Goal: Task Accomplishment & Management: Use online tool/utility

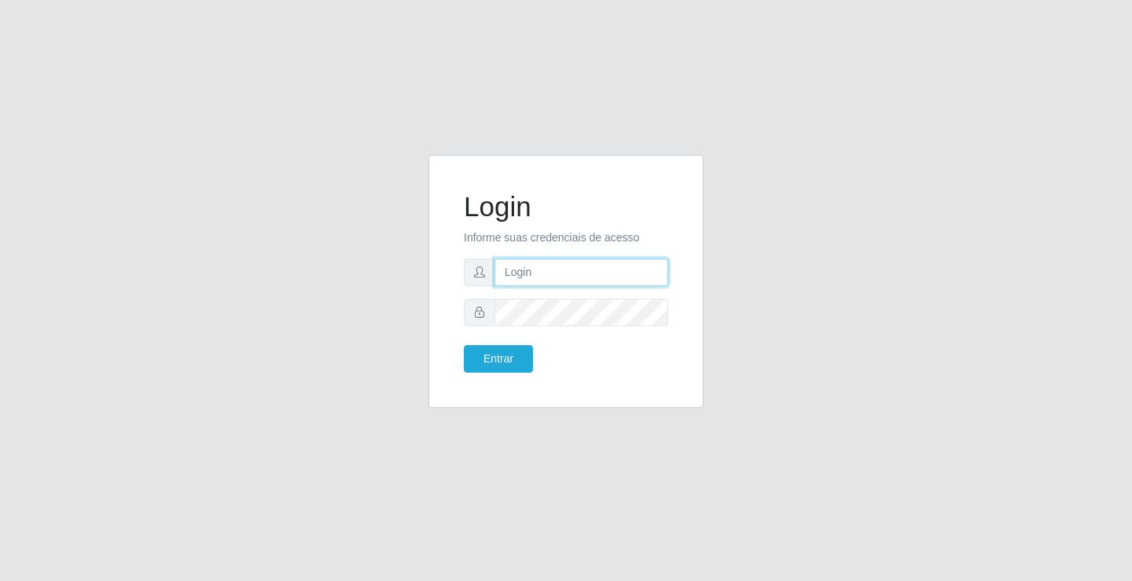
click at [530, 269] on input "text" at bounding box center [581, 273] width 174 height 28
type input "zivaneide@ideal"
click at [464, 345] on button "Entrar" at bounding box center [498, 359] width 69 height 28
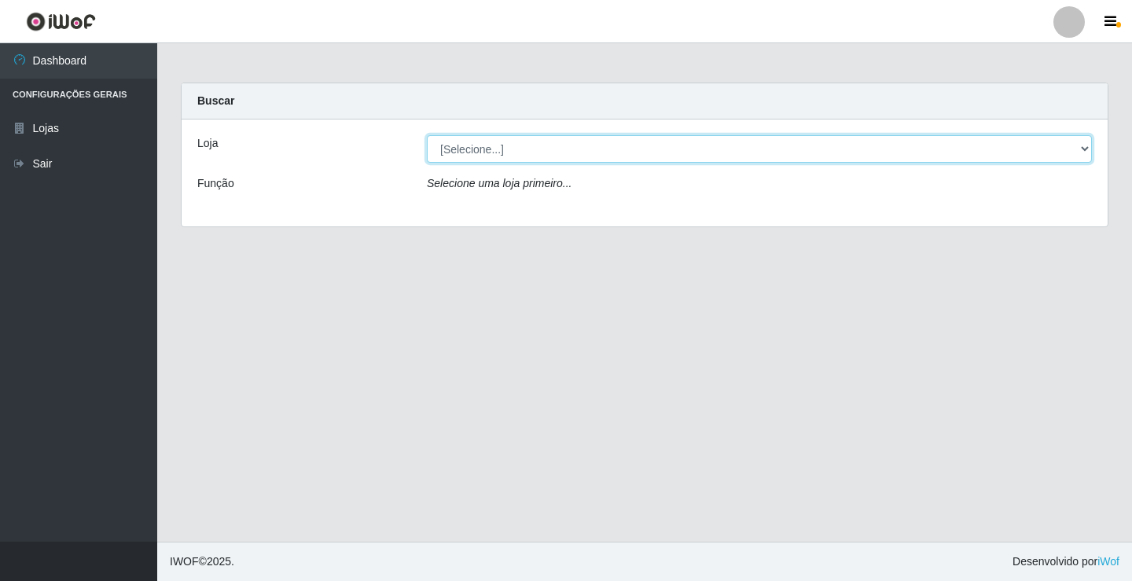
click at [1086, 146] on select "[Selecione...] Ideal - Conceição" at bounding box center [759, 149] width 665 height 28
select select "231"
click at [427, 135] on select "[Selecione...] Ideal - Conceição" at bounding box center [759, 149] width 665 height 28
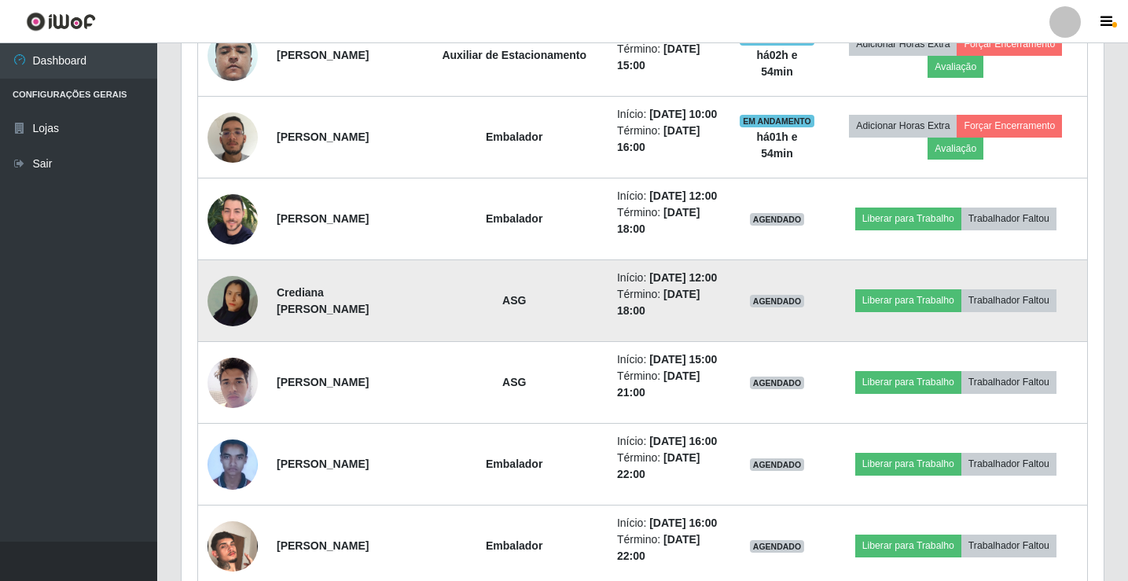
scroll to position [1022, 0]
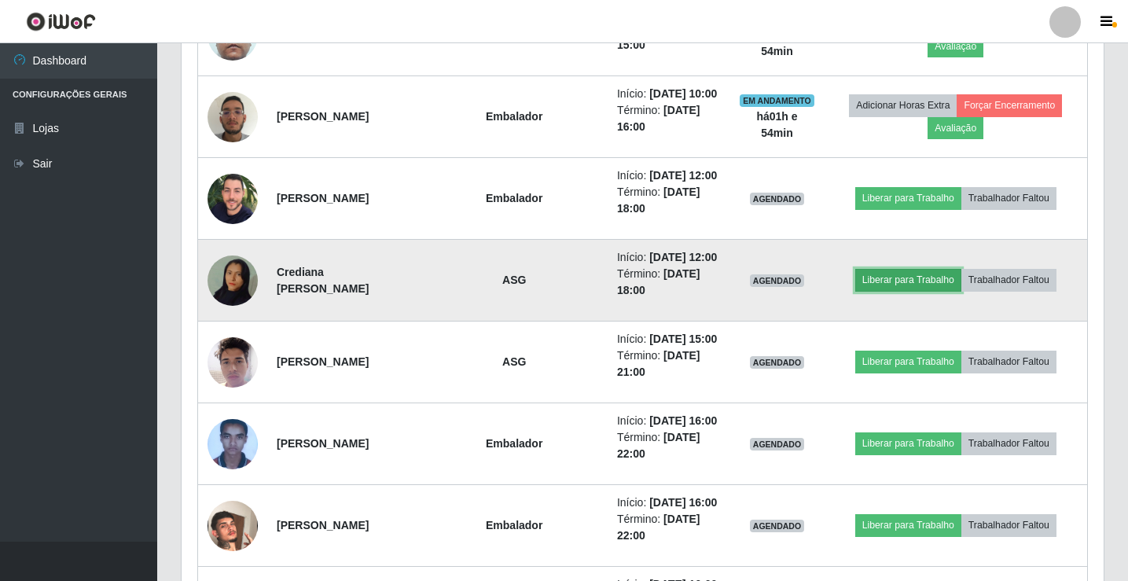
click at [926, 291] on button "Liberar para Trabalho" at bounding box center [908, 280] width 106 height 22
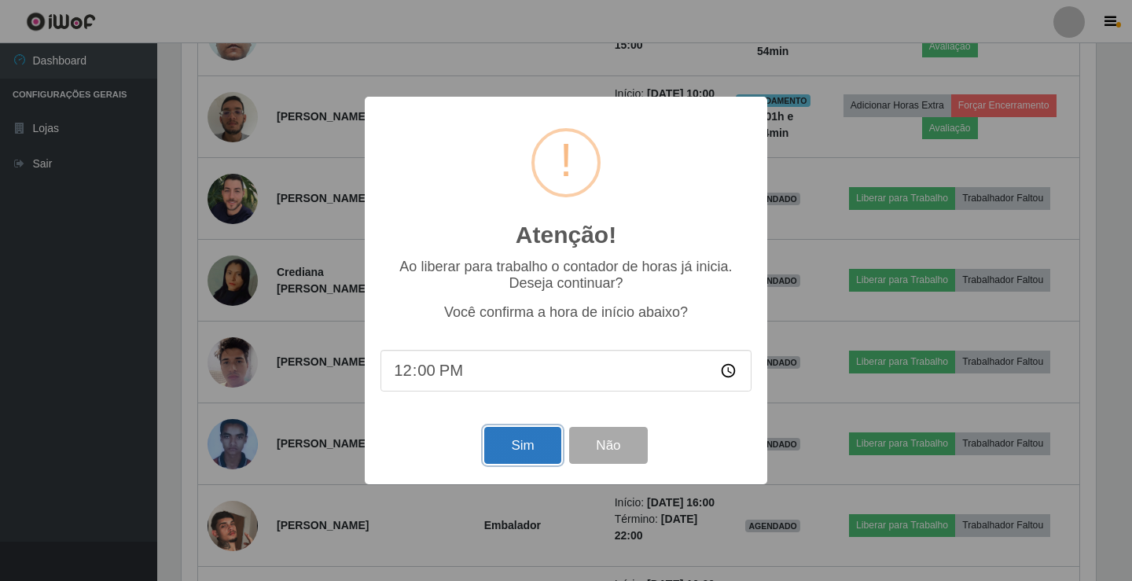
click at [556, 454] on button "Sim" at bounding box center [522, 445] width 76 height 37
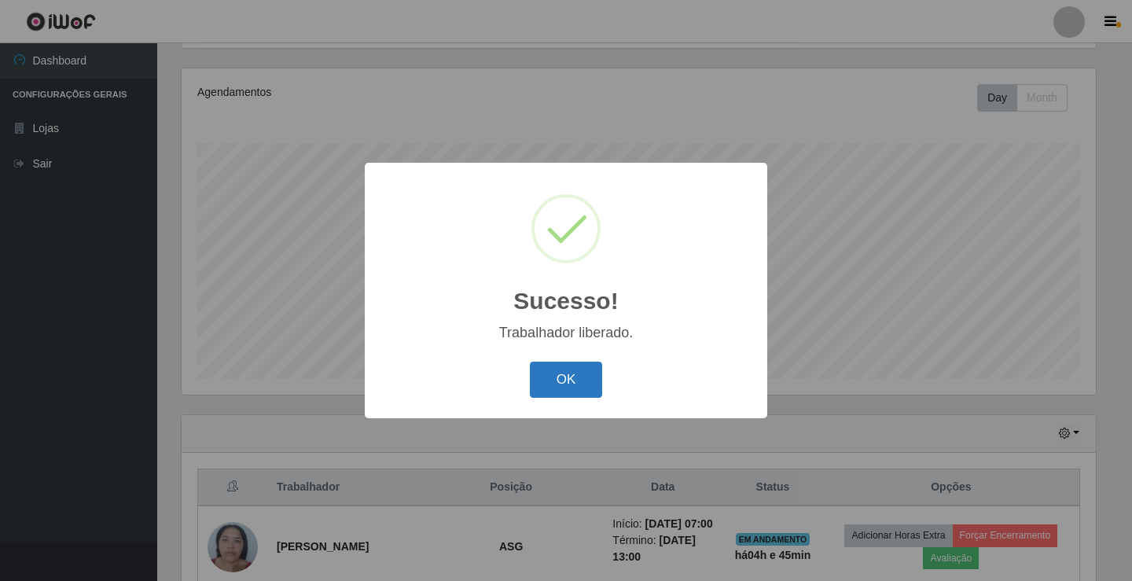
click at [589, 378] on button "OK" at bounding box center [566, 380] width 73 height 37
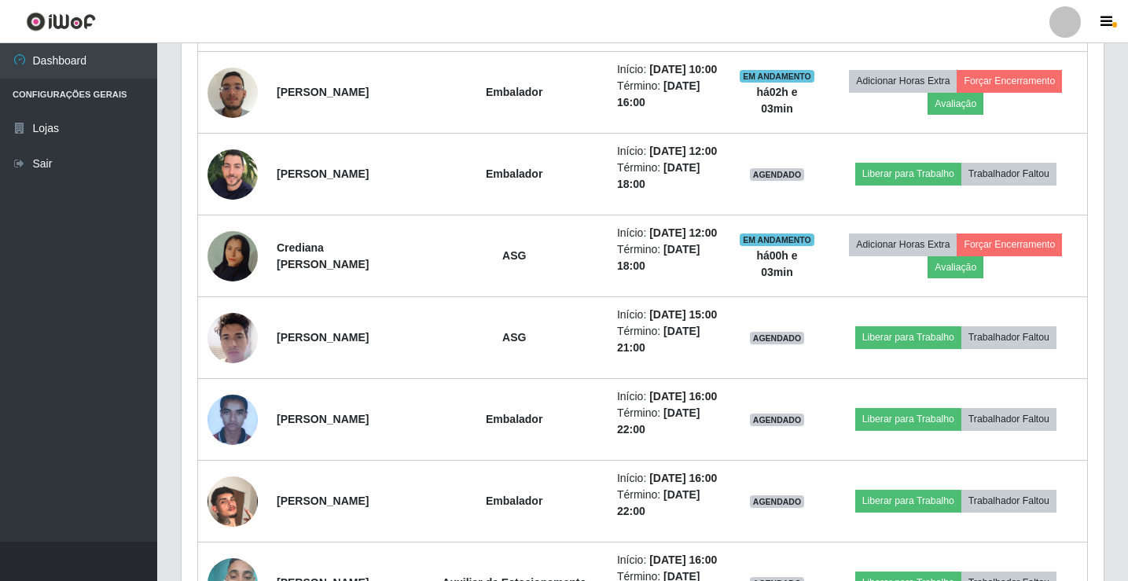
scroll to position [1048, 0]
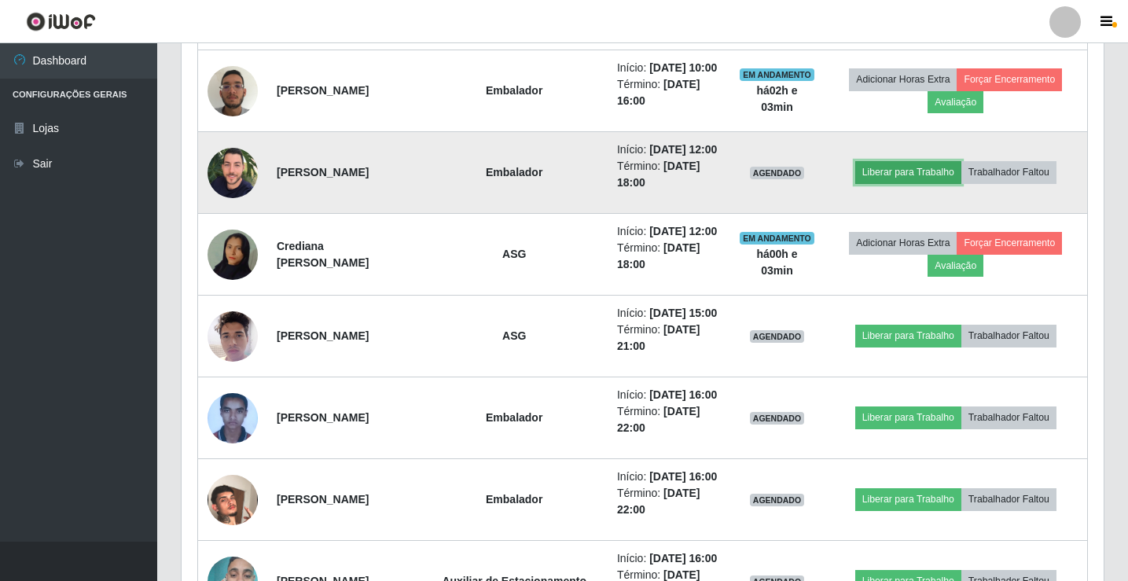
click at [933, 183] on button "Liberar para Trabalho" at bounding box center [908, 172] width 106 height 22
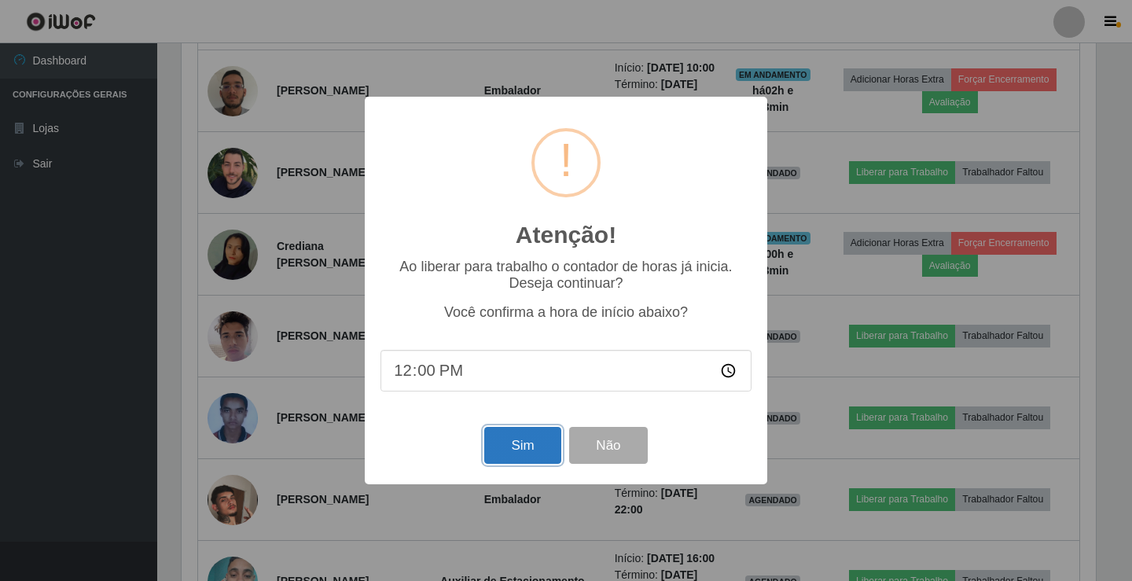
click at [509, 446] on button "Sim" at bounding box center [522, 445] width 76 height 37
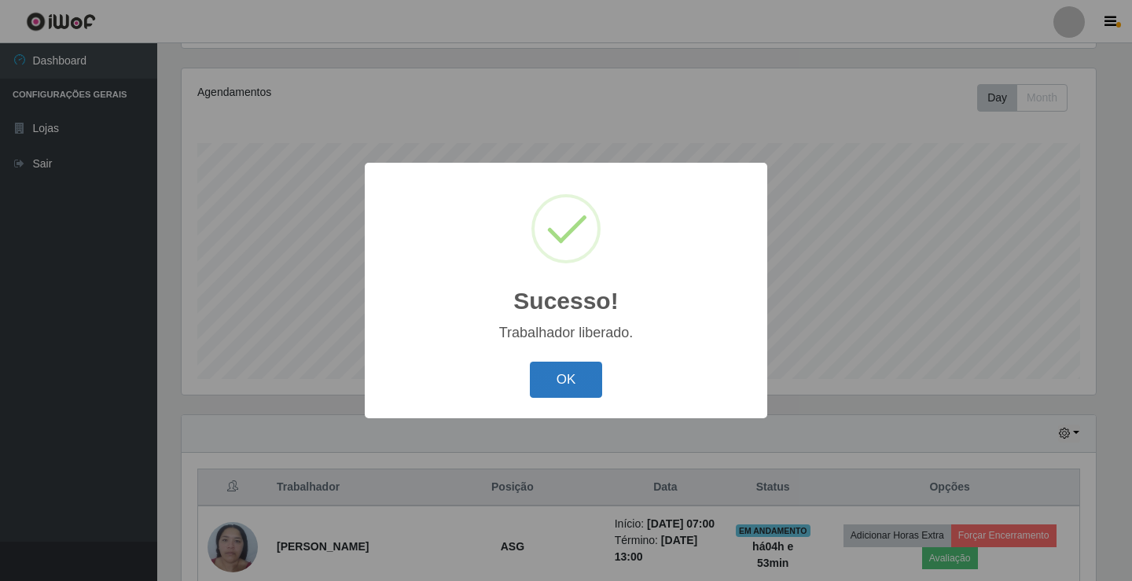
click at [562, 363] on button "OK" at bounding box center [566, 380] width 73 height 37
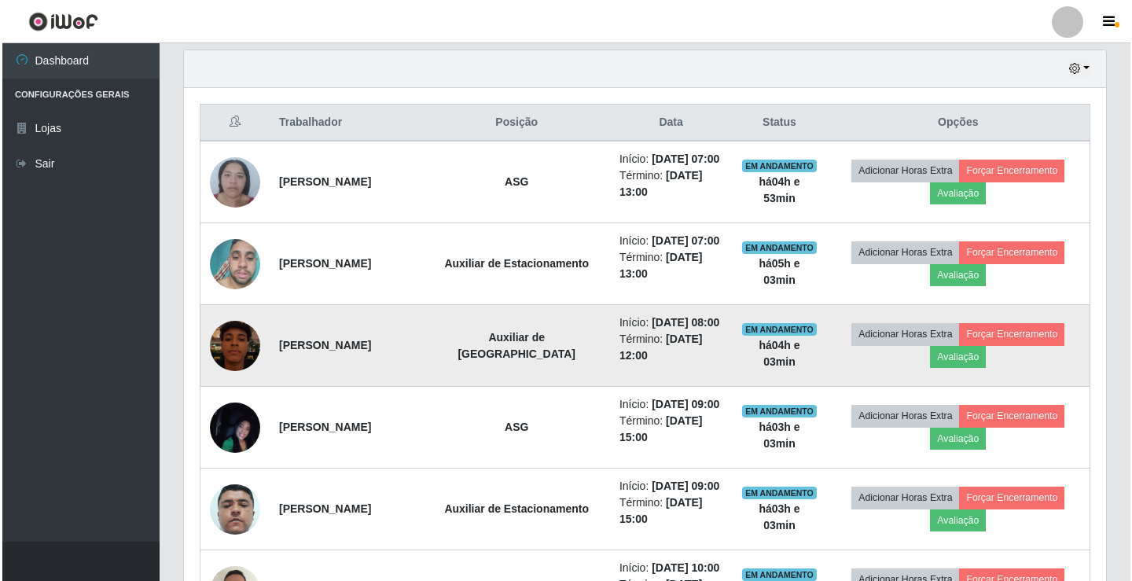
scroll to position [576, 0]
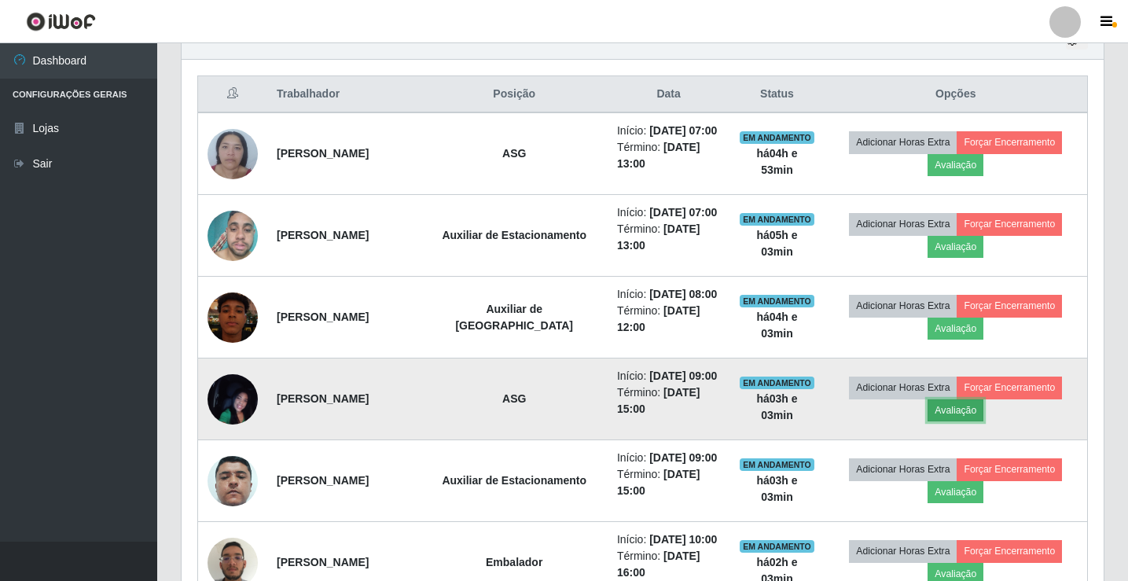
click at [964, 421] on button "Avaliação" at bounding box center [955, 410] width 56 height 22
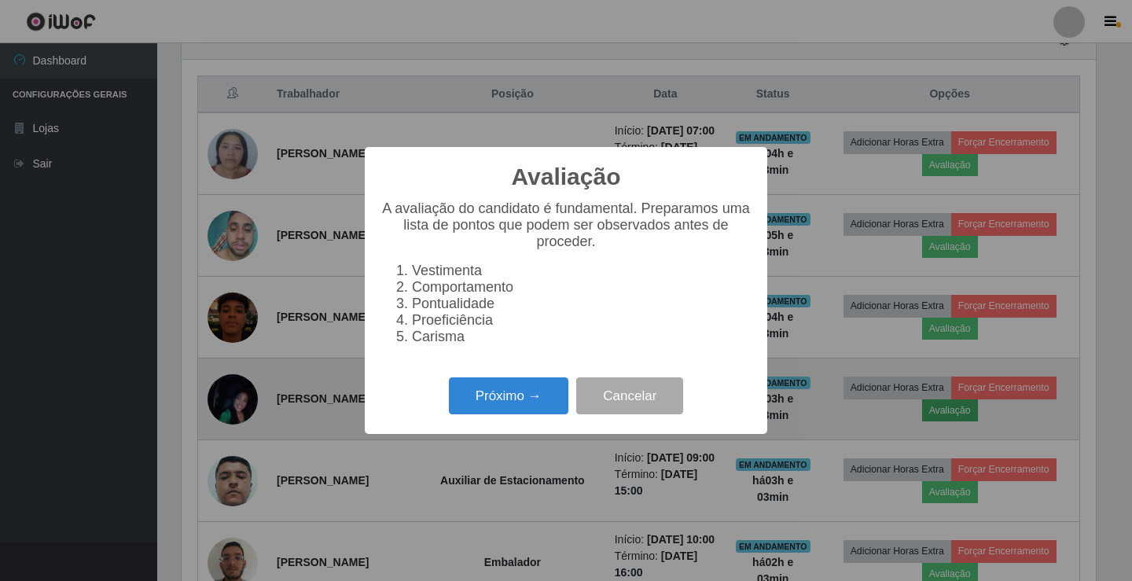
scroll to position [326, 914]
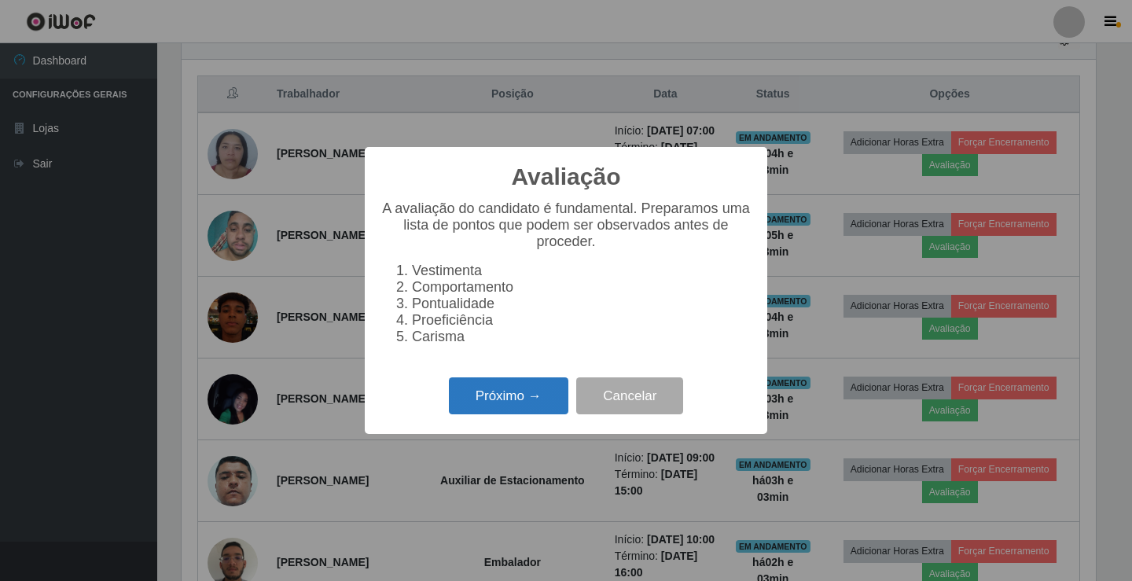
click at [473, 406] on button "Próximo →" at bounding box center [508, 395] width 119 height 37
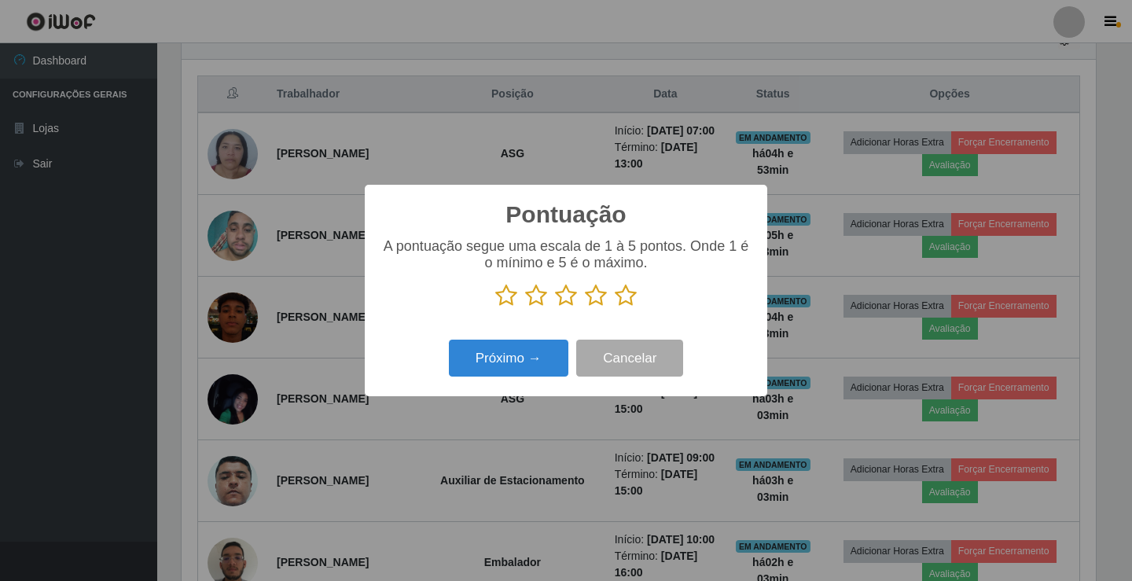
scroll to position [785679, 785091]
click at [570, 299] on icon at bounding box center [566, 296] width 22 height 24
click at [555, 307] on input "radio" at bounding box center [555, 307] width 0 height 0
click at [542, 357] on button "Próximo →" at bounding box center [508, 358] width 119 height 37
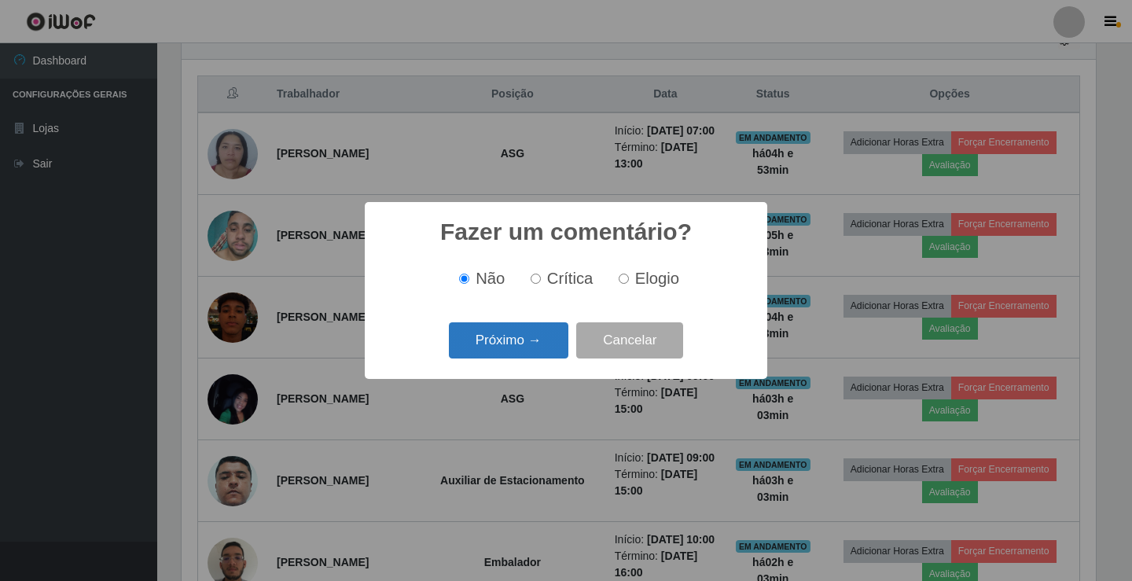
click at [544, 334] on button "Próximo →" at bounding box center [508, 340] width 119 height 37
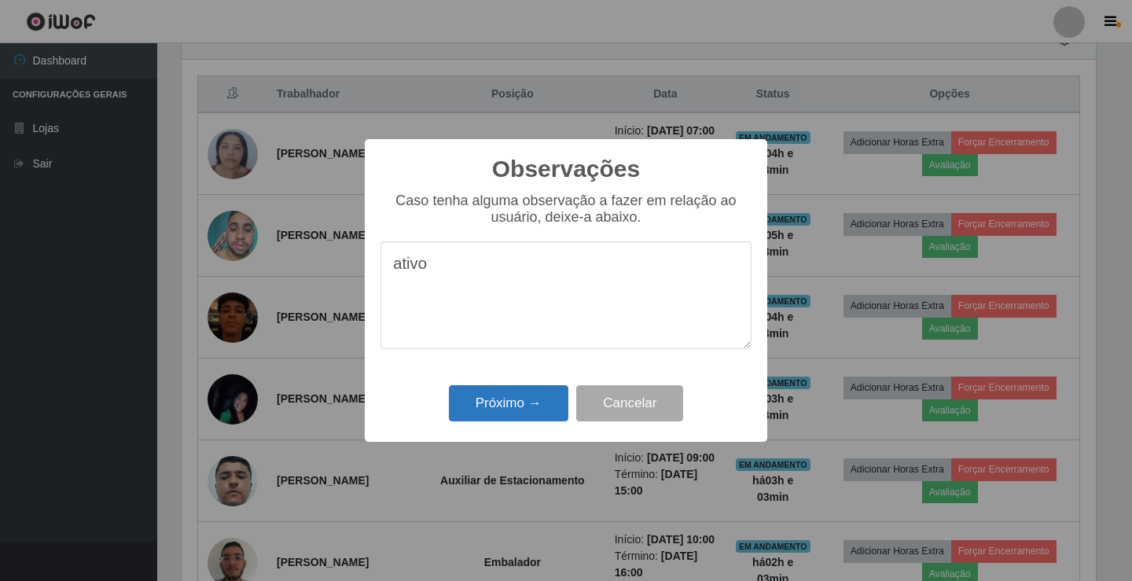
type textarea "ativo"
click at [536, 403] on button "Próximo →" at bounding box center [508, 403] width 119 height 37
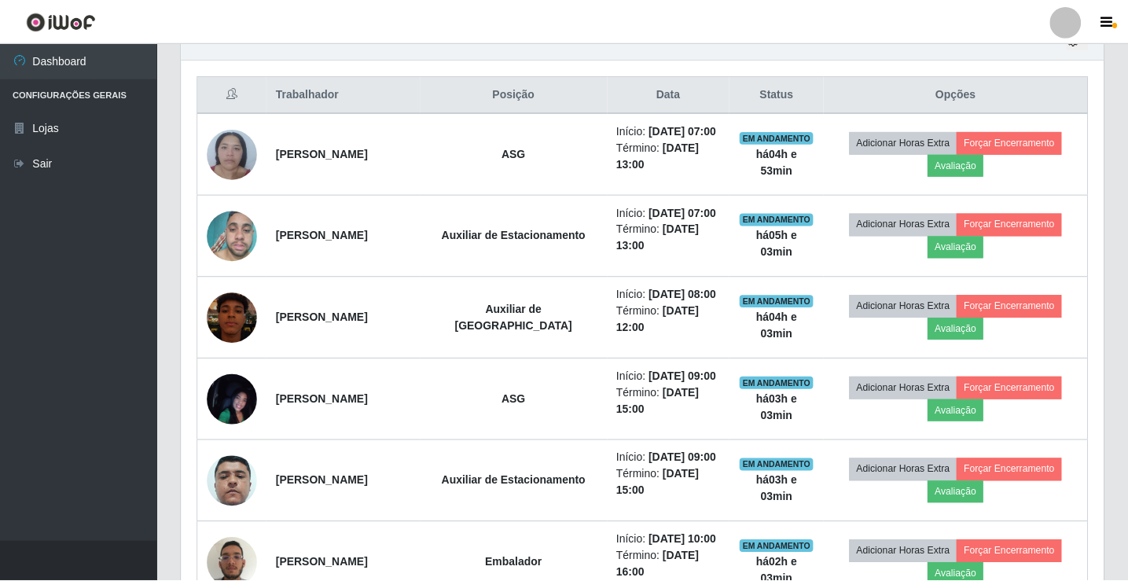
scroll to position [326, 922]
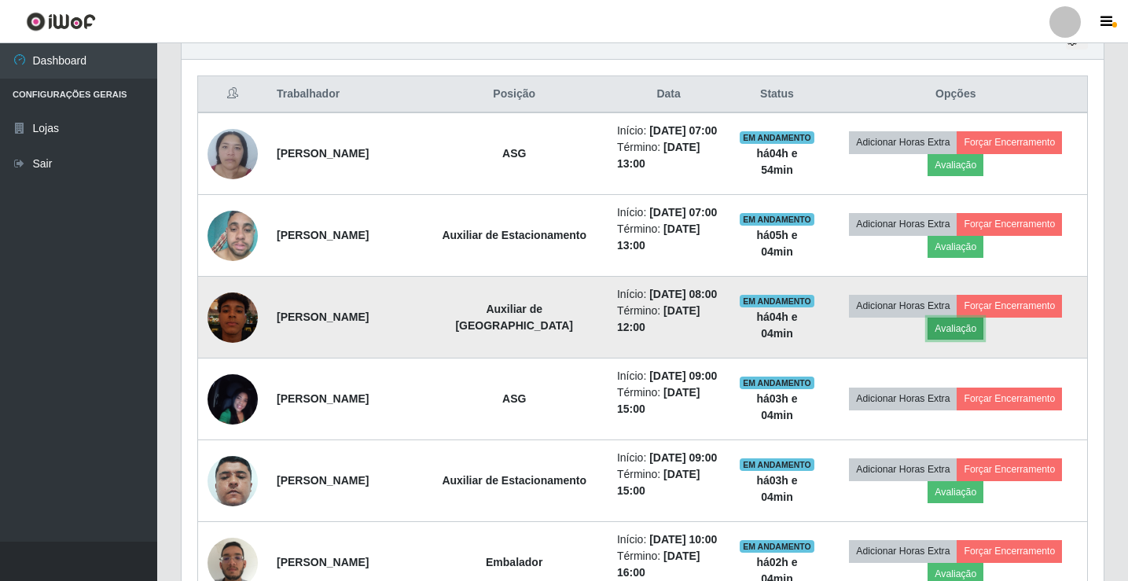
click at [968, 340] on button "Avaliação" at bounding box center [955, 329] width 56 height 22
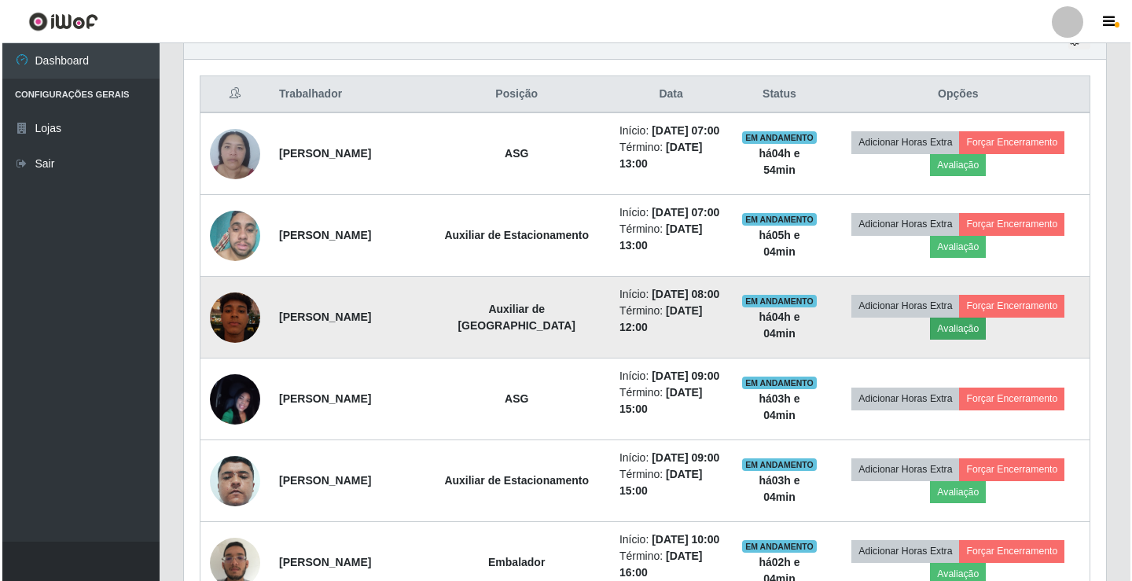
scroll to position [326, 914]
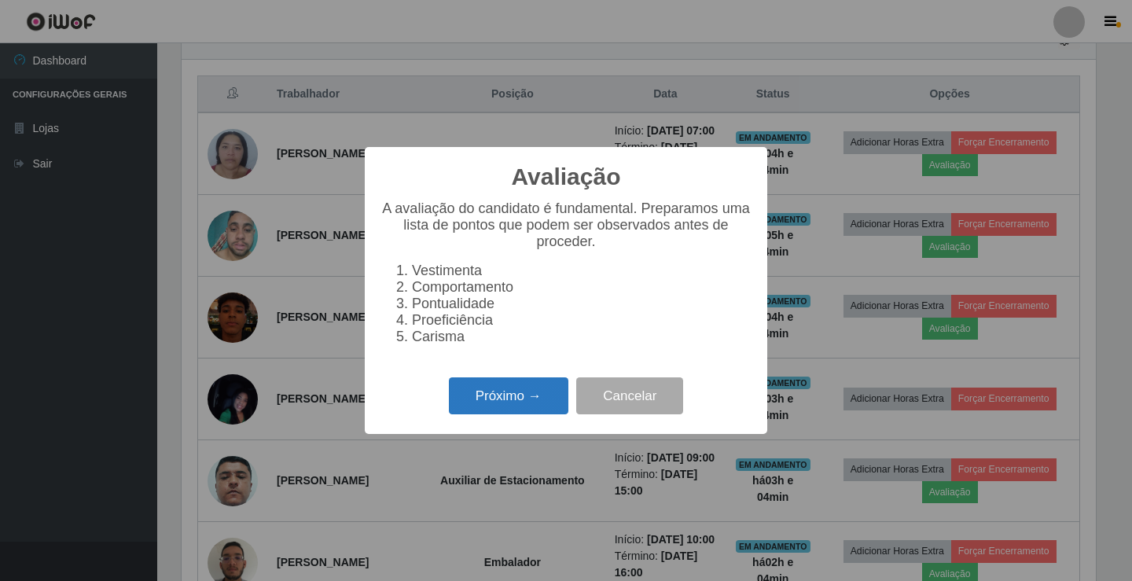
click at [480, 406] on button "Próximo →" at bounding box center [508, 395] width 119 height 37
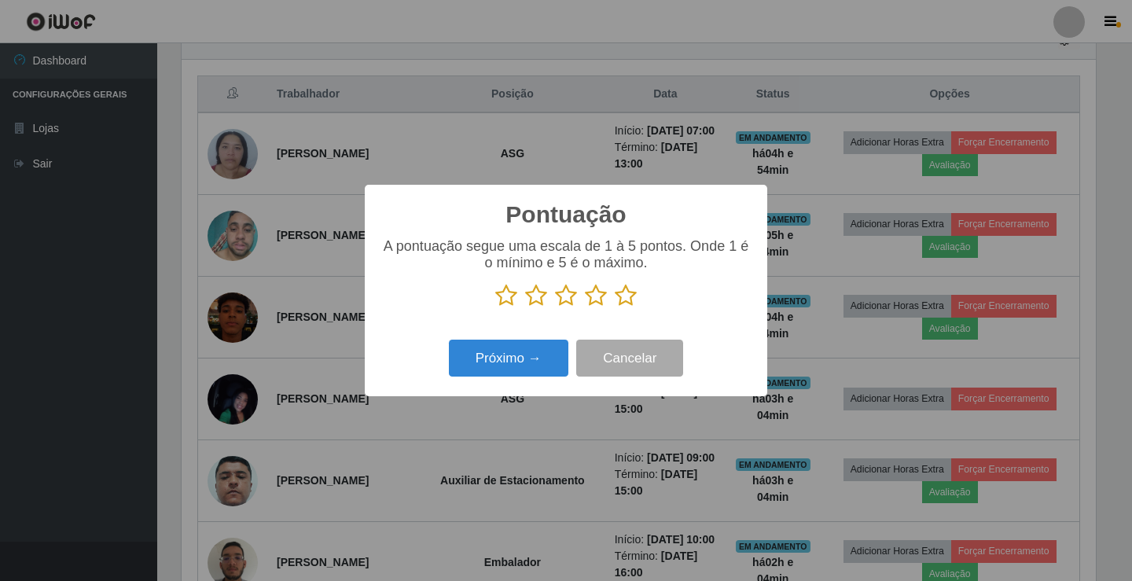
click at [567, 294] on icon at bounding box center [566, 296] width 22 height 24
click at [555, 307] on input "radio" at bounding box center [555, 307] width 0 height 0
click at [534, 351] on button "Próximo →" at bounding box center [508, 358] width 119 height 37
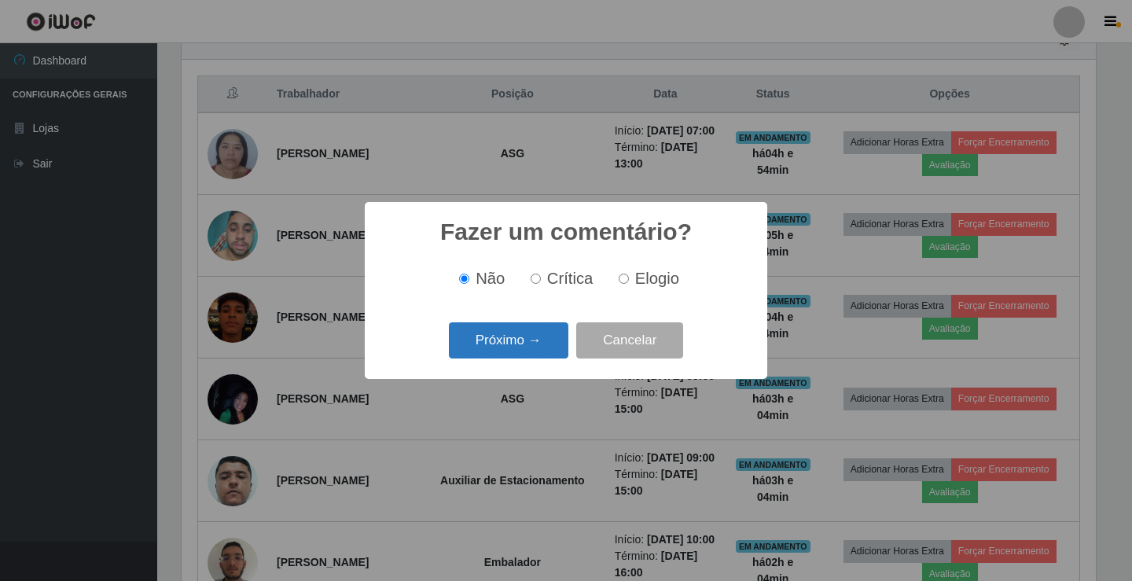
click at [533, 340] on button "Próximo →" at bounding box center [508, 340] width 119 height 37
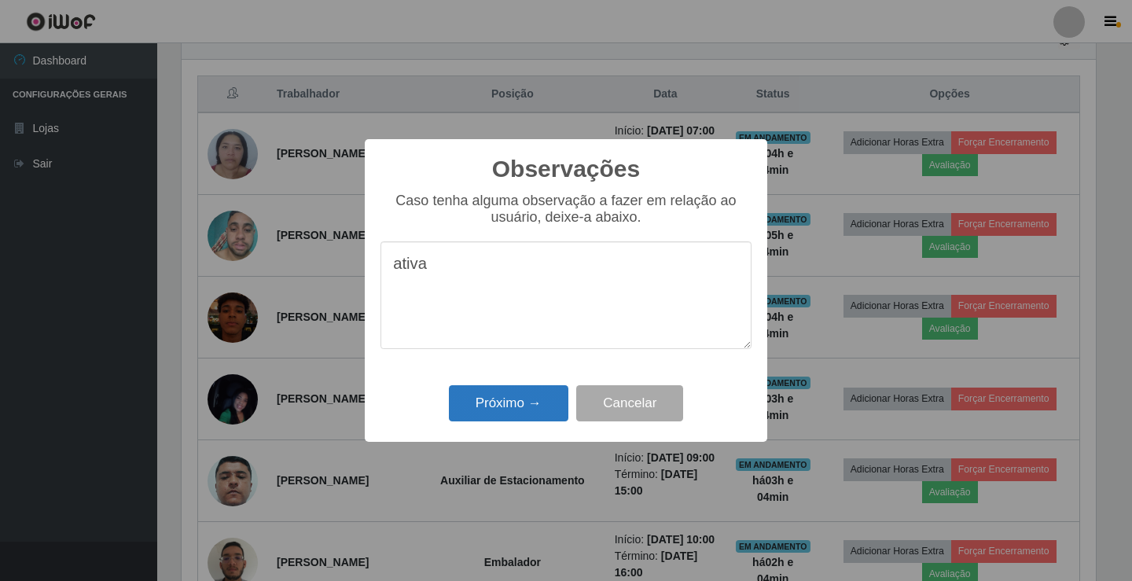
type textarea "ativa"
click at [506, 398] on button "Próximo →" at bounding box center [508, 403] width 119 height 37
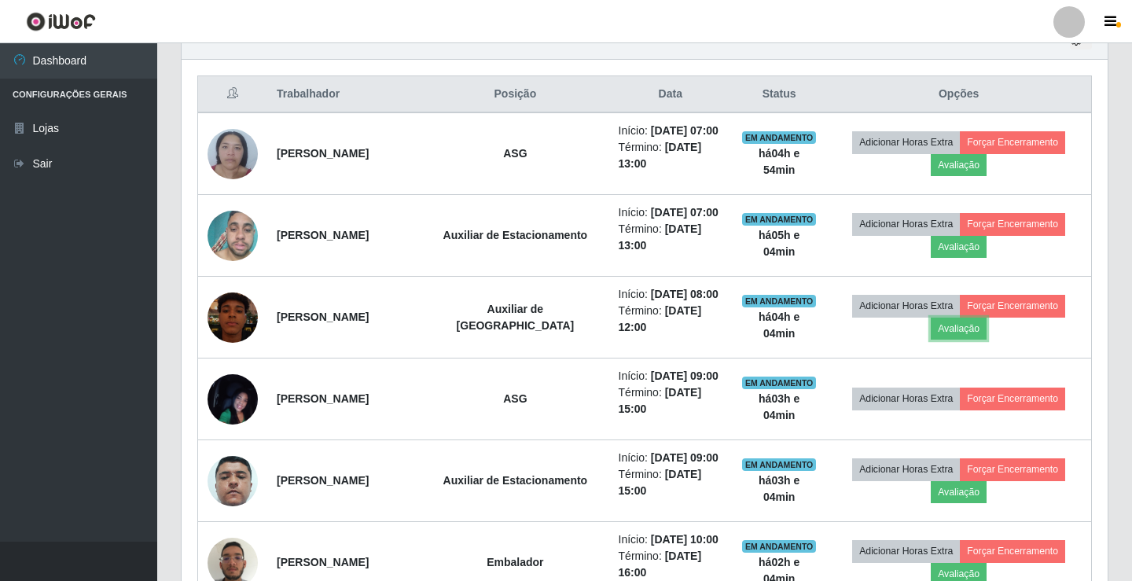
scroll to position [326, 922]
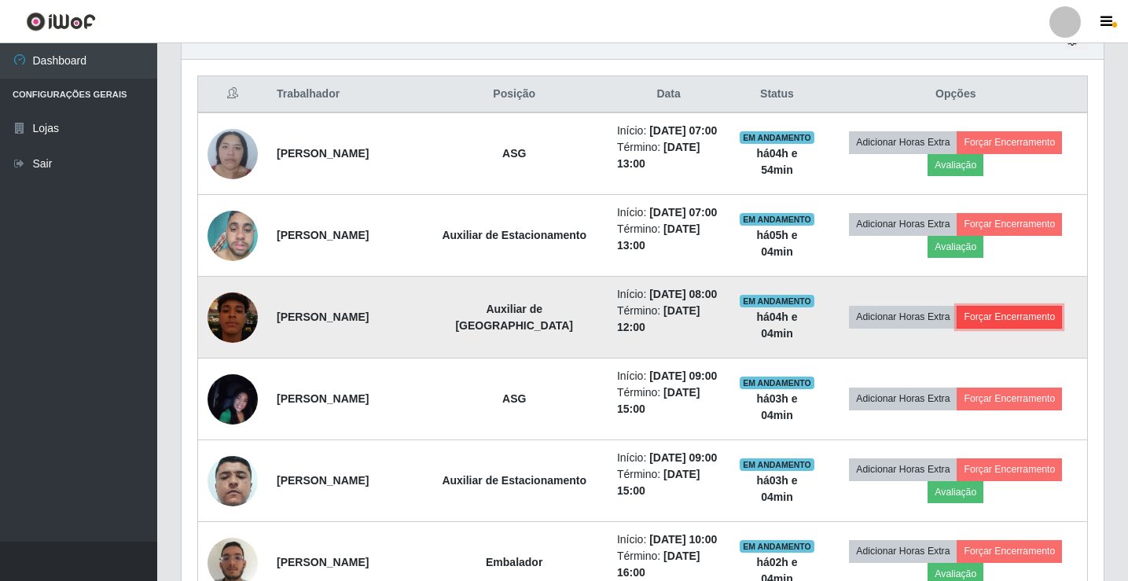
click at [990, 328] on button "Forçar Encerramento" at bounding box center [1009, 317] width 105 height 22
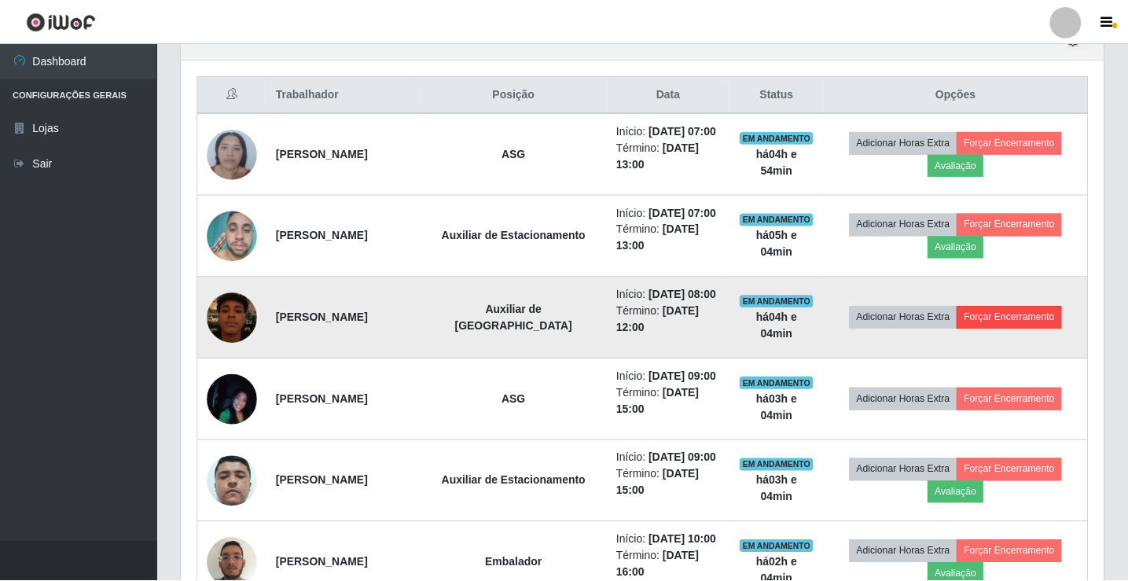
scroll to position [326, 914]
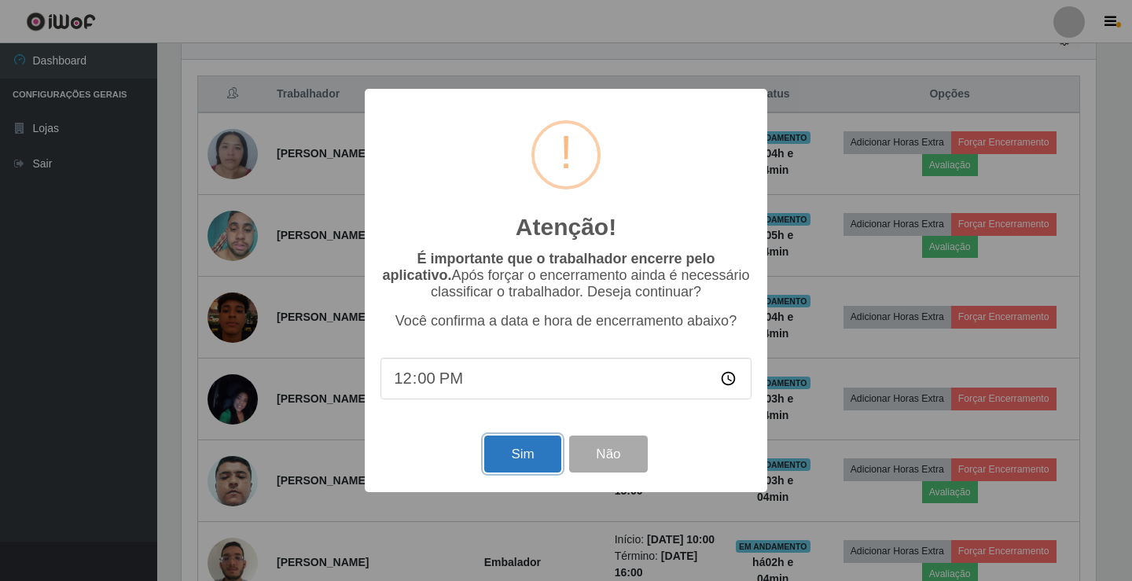
click at [526, 445] on button "Sim" at bounding box center [522, 453] width 76 height 37
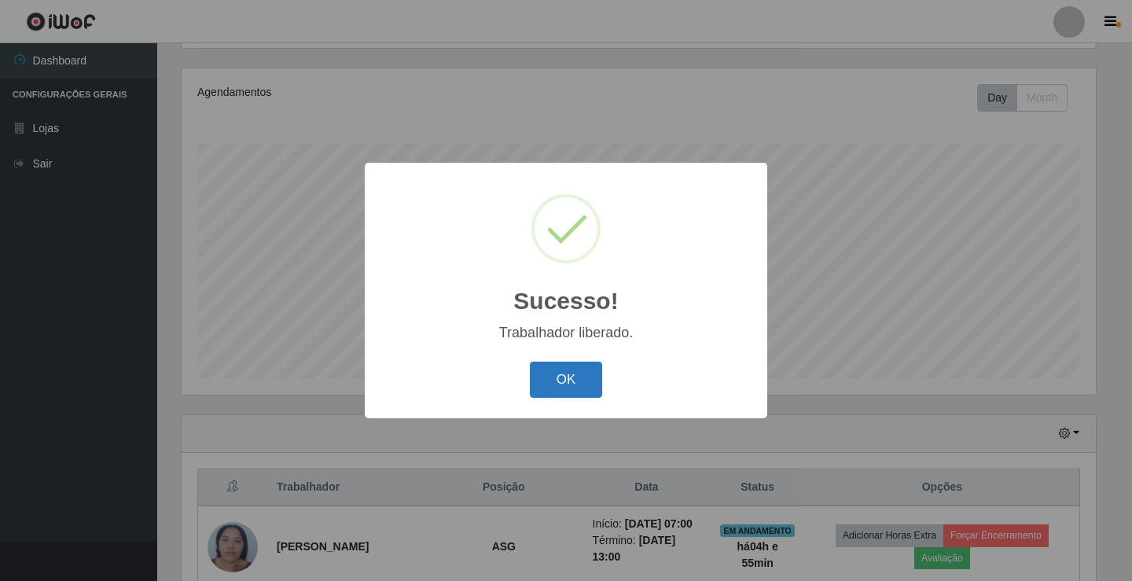
click at [573, 363] on button "OK" at bounding box center [566, 380] width 73 height 37
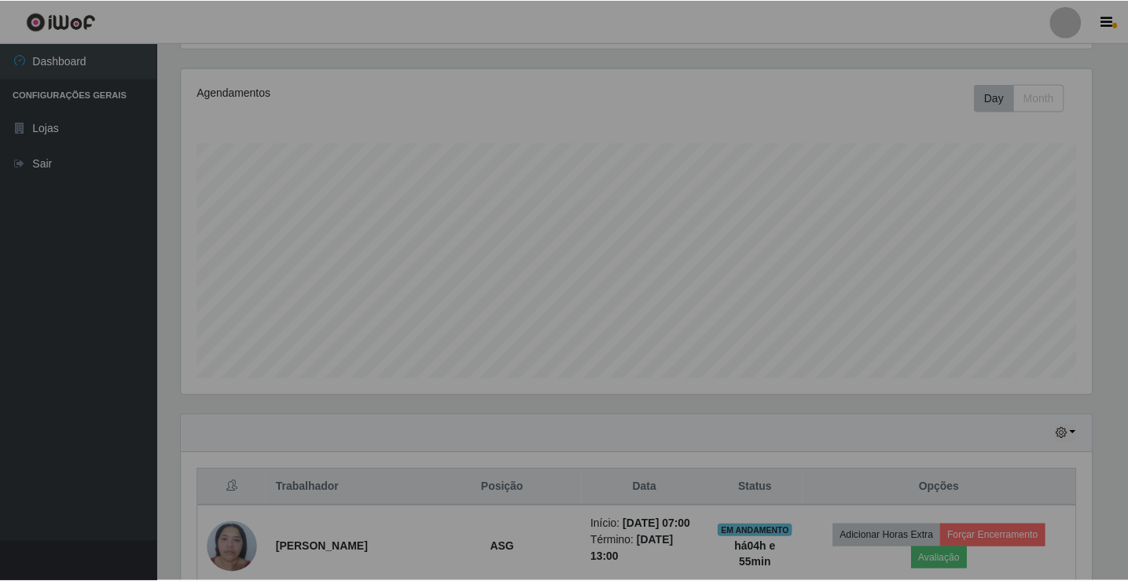
scroll to position [326, 922]
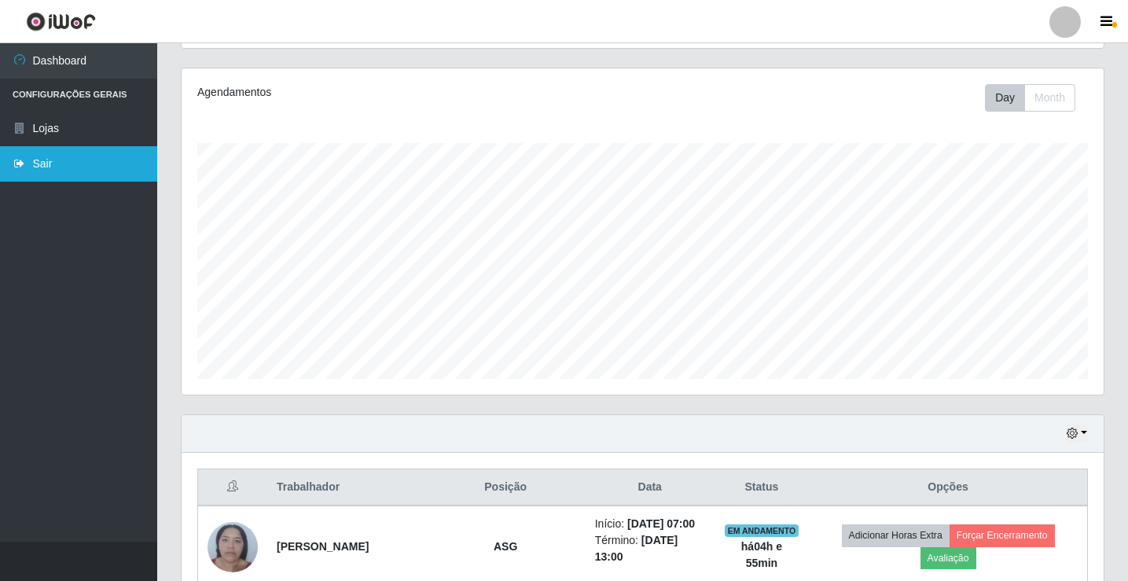
click at [30, 165] on link "Sair" at bounding box center [78, 163] width 157 height 35
